Goal: Go to known website: Go to known website

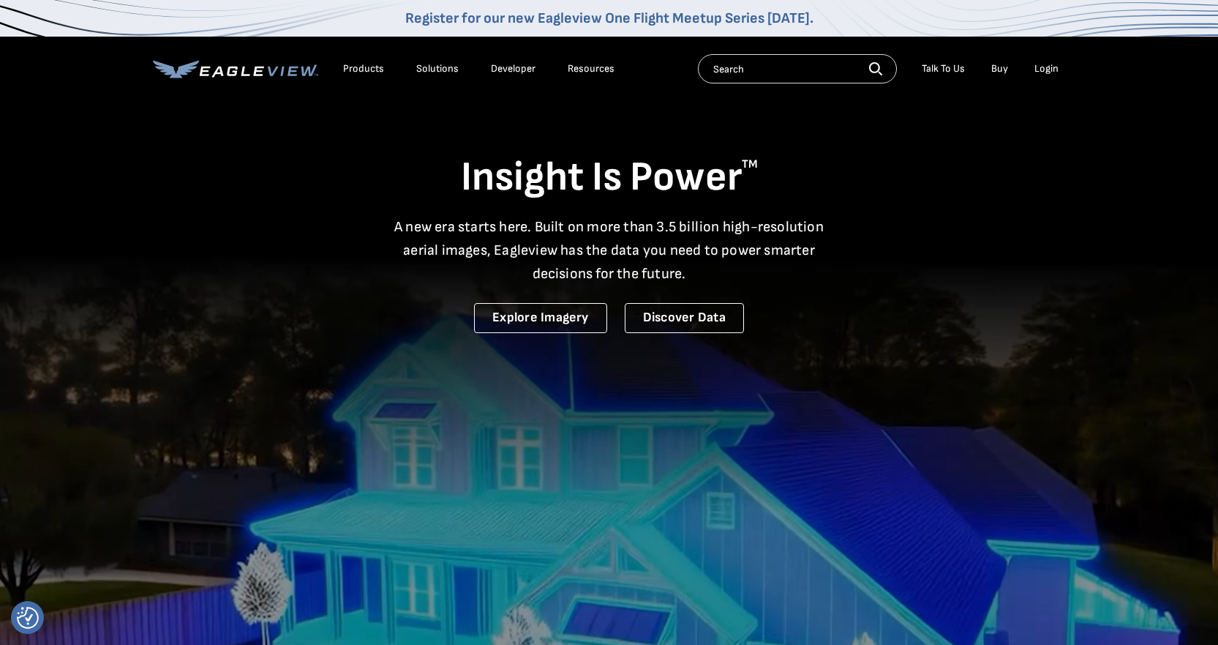
click at [1049, 70] on div "Login" at bounding box center [1047, 68] width 24 height 13
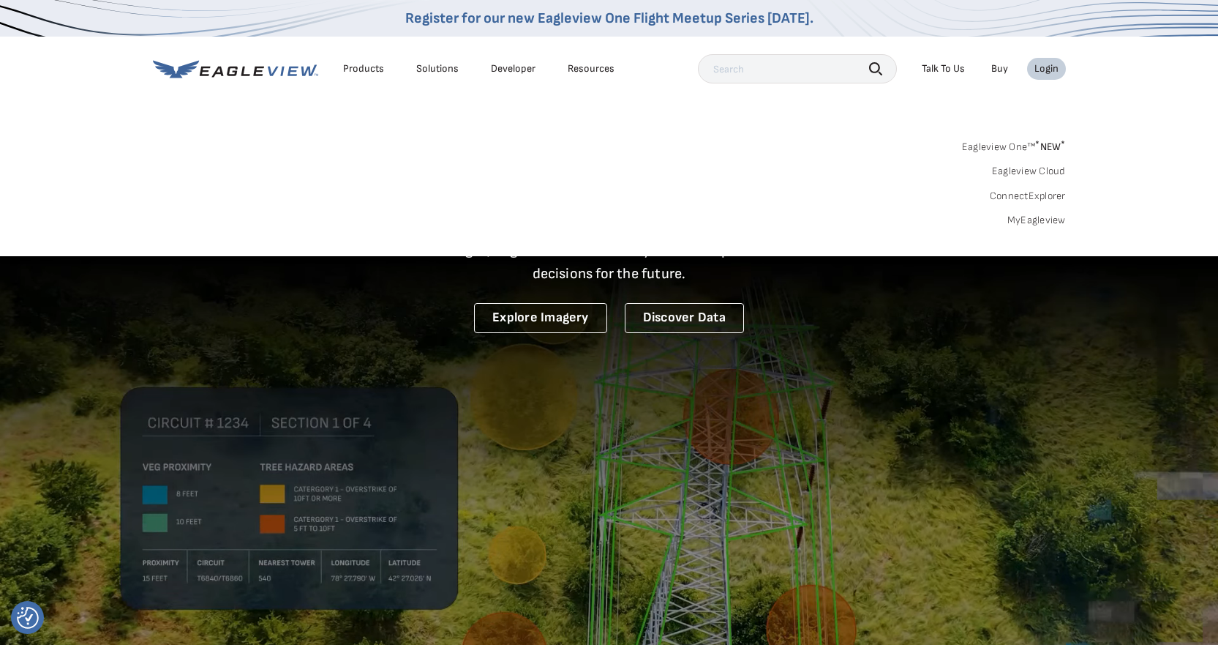
click at [1030, 194] on link "ConnectExplorer" at bounding box center [1028, 196] width 76 height 13
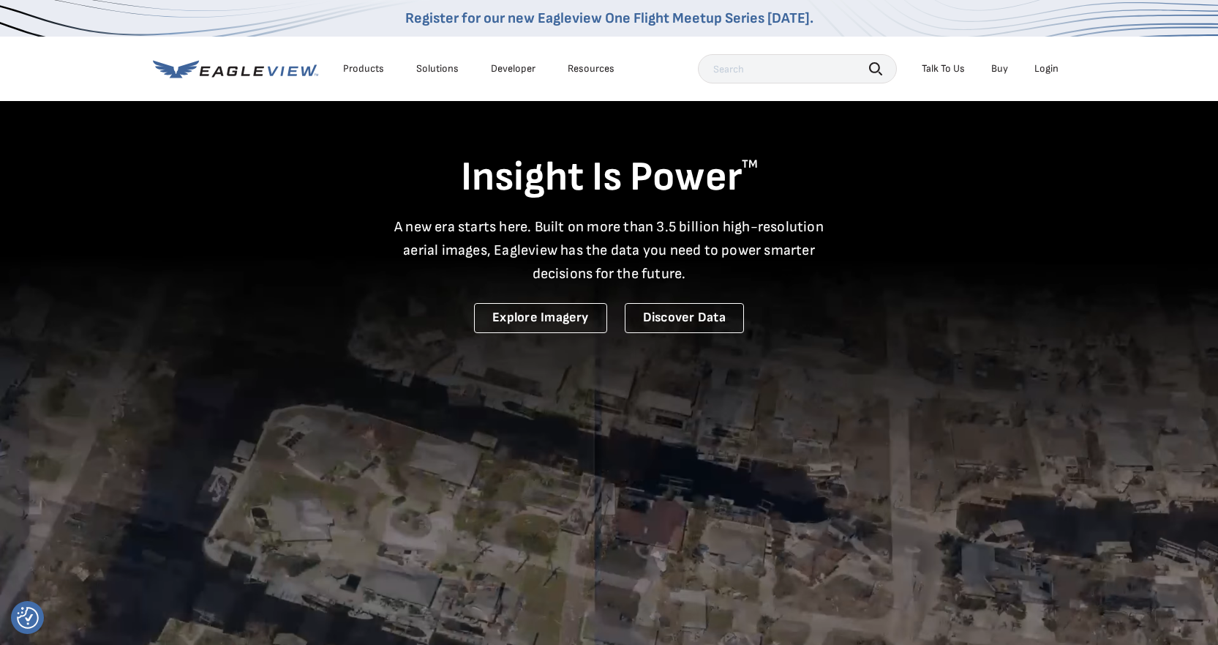
click at [1042, 69] on div "Login" at bounding box center [1047, 68] width 24 height 13
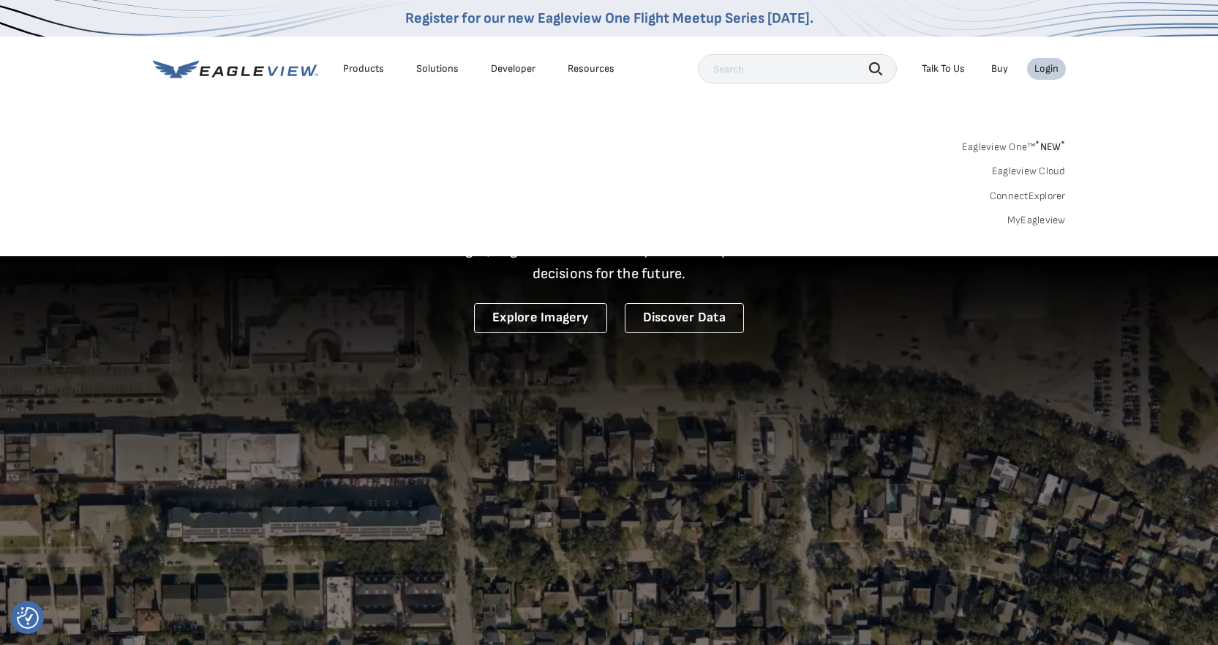
click at [1016, 172] on link "Eagleview Cloud" at bounding box center [1029, 171] width 74 height 13
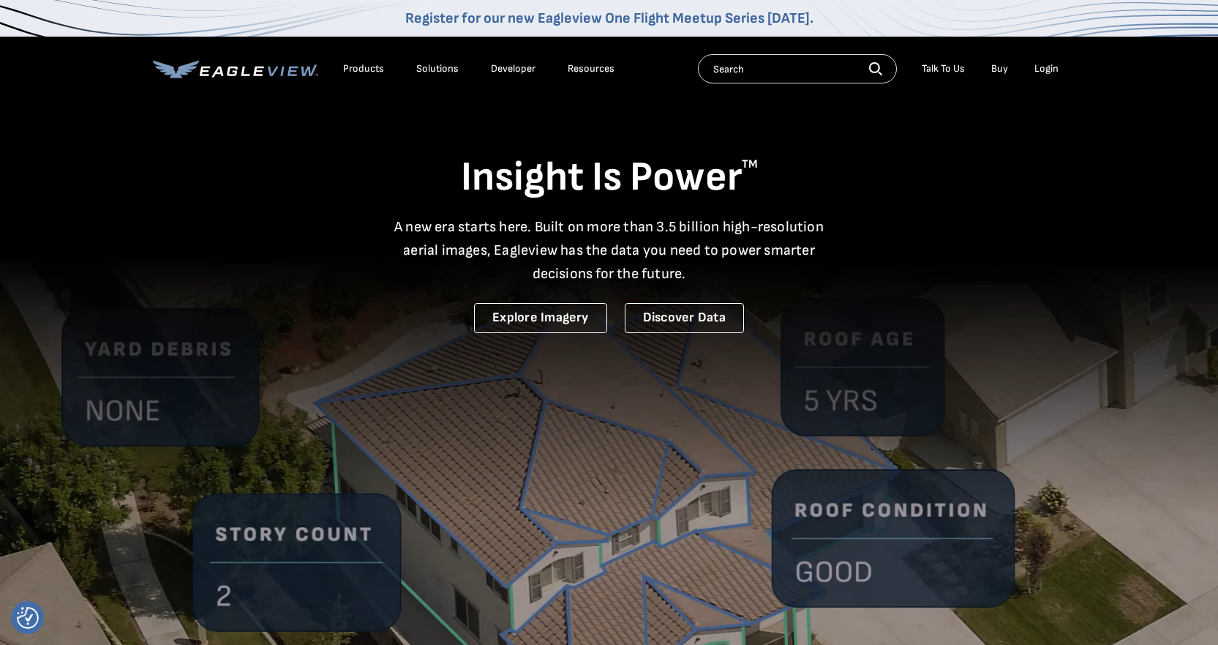
click at [1041, 65] on div "Login" at bounding box center [1047, 68] width 24 height 13
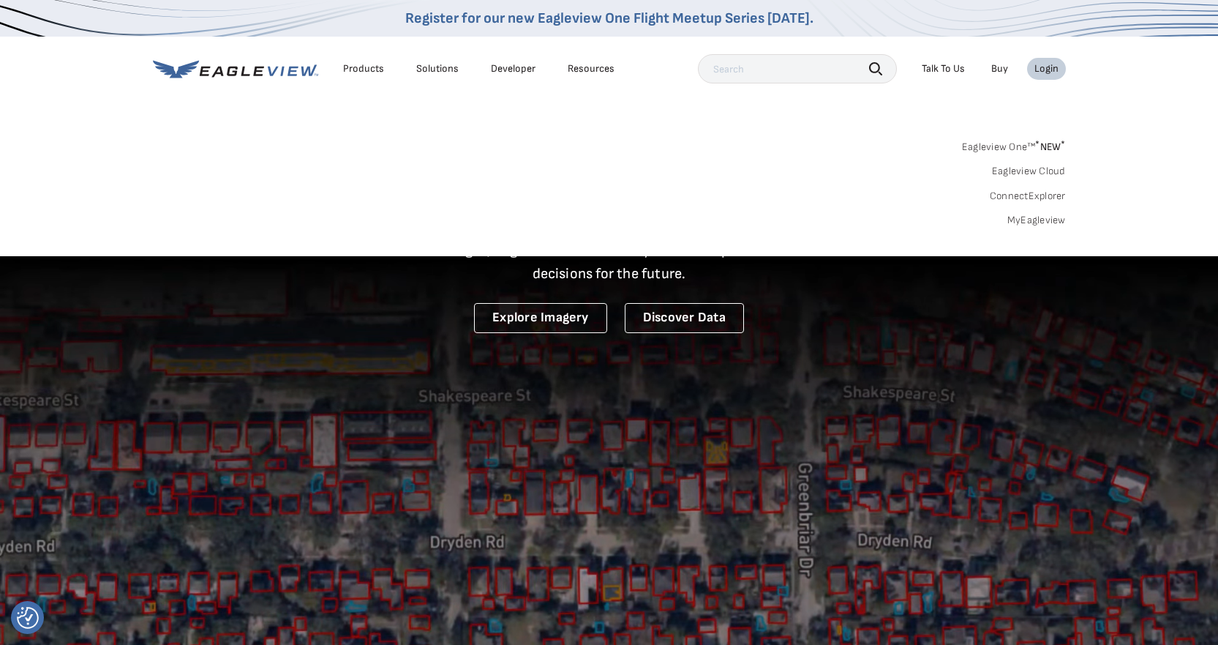
click at [1008, 172] on link "Eagleview Cloud" at bounding box center [1029, 171] width 74 height 13
